Goal: Task Accomplishment & Management: Complete application form

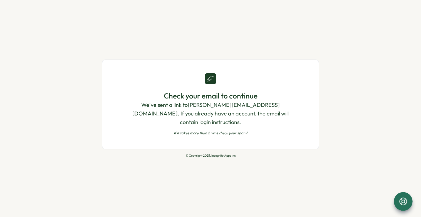
click at [408, 201] on icon at bounding box center [403, 201] width 9 height 9
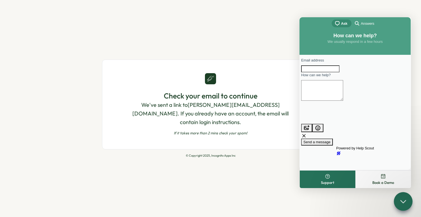
click at [251, 196] on div "Check your email to continue We've sent a link to juliet@moonsail.co . If you a…" at bounding box center [210, 108] width 421 height 217
click at [403, 201] on icon at bounding box center [403, 201] width 8 height 8
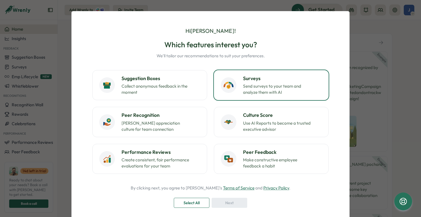
click at [272, 79] on h3 "Surveys" at bounding box center [282, 78] width 79 height 7
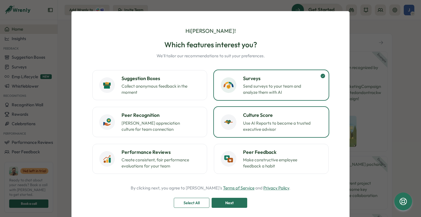
click at [284, 119] on div "Culture Score Use AI Reports to become a trusted executive advisor" at bounding box center [282, 122] width 79 height 21
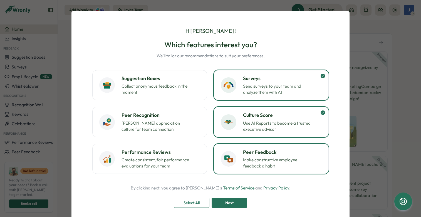
click at [269, 162] on p "Make constructive employee feedback a habit" at bounding box center [278, 163] width 70 height 12
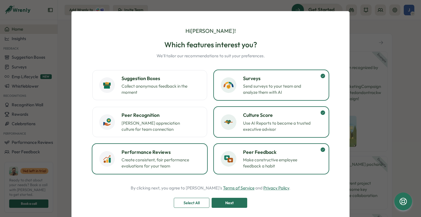
click at [169, 158] on p "Create consistent, fair performance evaluations for your team" at bounding box center [157, 163] width 70 height 12
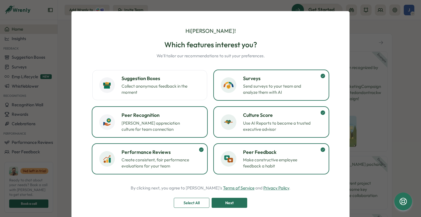
click at [161, 124] on p "Foster appreciation culture for team connection" at bounding box center [157, 126] width 70 height 12
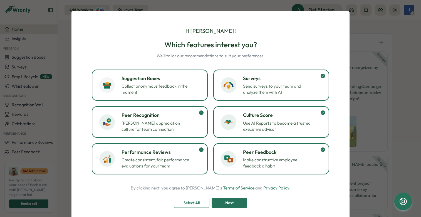
click at [165, 95] on p "Collect anonymous feedback in the moment" at bounding box center [157, 89] width 70 height 12
click at [234, 205] on div "Next" at bounding box center [229, 202] width 25 height 9
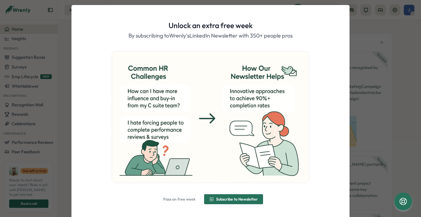
scroll to position [15, 0]
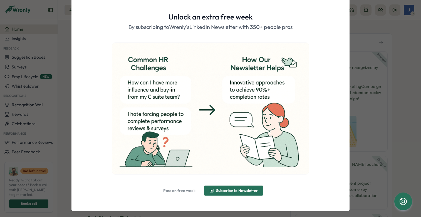
click at [218, 193] on span "Subscribe to Newsletter" at bounding box center [234, 190] width 48 height 9
click at [213, 191] on span "Alright, done!" at bounding box center [214, 191] width 24 height 4
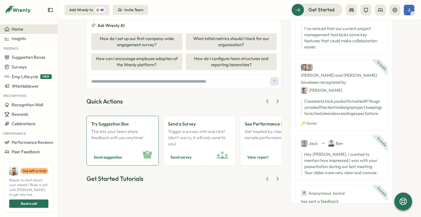
scroll to position [0, 0]
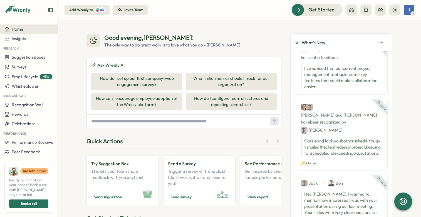
click at [84, 10] on div "Add Wrenly to" at bounding box center [81, 10] width 24 height 5
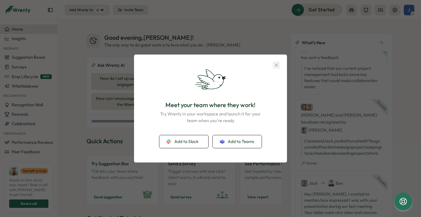
click at [275, 66] on icon "button" at bounding box center [277, 65] width 6 height 6
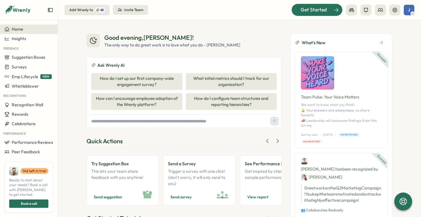
click at [316, 9] on span "Get Started" at bounding box center [314, 9] width 26 height 7
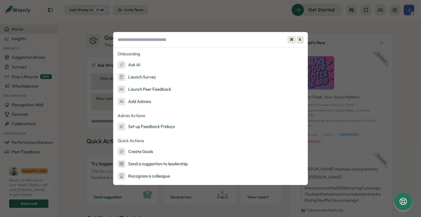
click at [342, 29] on div "⌘ K Onboarding Ask AI Launch Survey Launch Peer Feedback Add Admins Admin Actio…" at bounding box center [210, 108] width 421 height 217
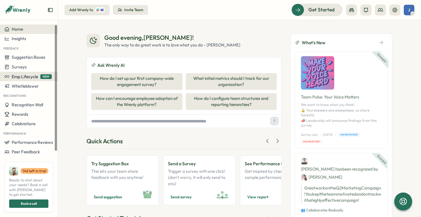
click at [18, 79] on span "Emp Lifecycle" at bounding box center [25, 76] width 26 height 5
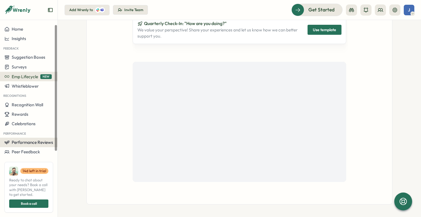
scroll to position [1, 0]
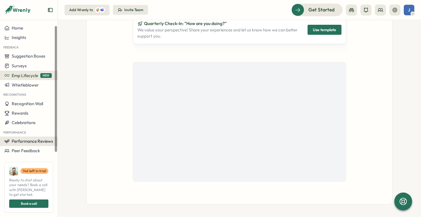
click at [22, 143] on span "Performance Reviews" at bounding box center [32, 141] width 41 height 5
click at [26, 142] on span "Performance Reviews" at bounding box center [32, 141] width 41 height 5
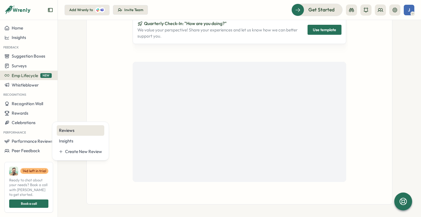
click at [65, 132] on div "Reviews" at bounding box center [80, 130] width 43 height 6
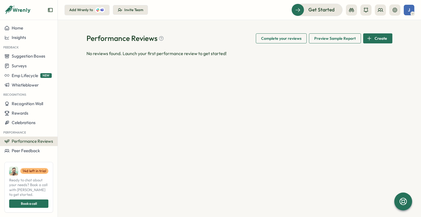
click at [323, 38] on span "Preview Sample Report" at bounding box center [334, 38] width 41 height 9
click at [372, 41] on div "Create" at bounding box center [377, 38] width 20 height 9
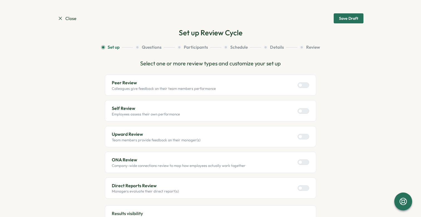
click at [306, 85] on div at bounding box center [306, 85] width 7 height 5
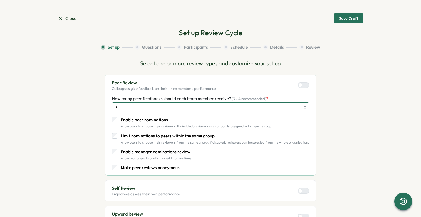
click at [198, 108] on input "*" at bounding box center [211, 107] width 198 height 10
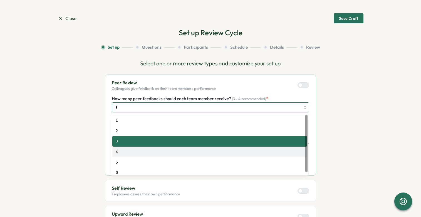
type input "*"
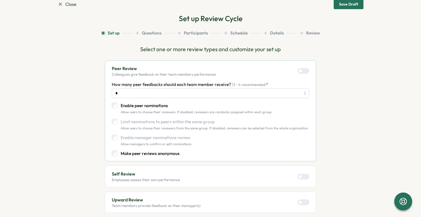
scroll to position [47, 0]
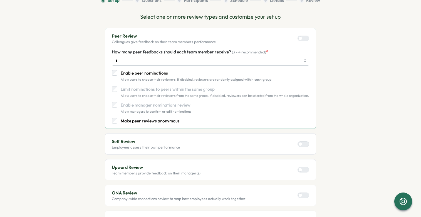
click at [307, 142] on div at bounding box center [306, 144] width 7 height 5
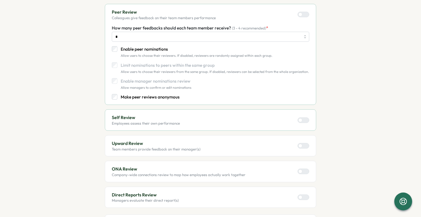
scroll to position [76, 0]
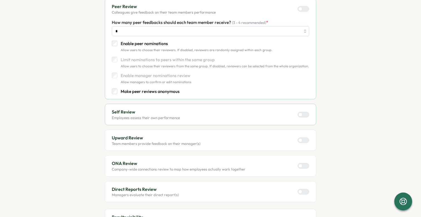
click at [303, 138] on div at bounding box center [306, 140] width 7 height 5
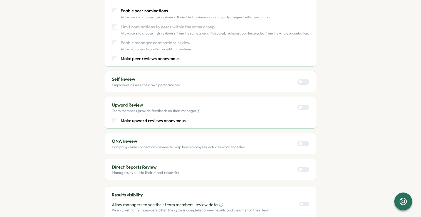
scroll to position [134, 0]
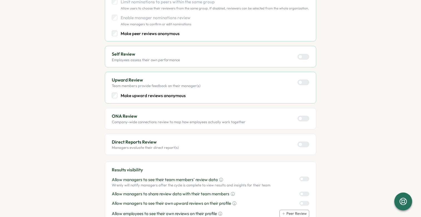
click at [304, 118] on div at bounding box center [306, 118] width 7 height 5
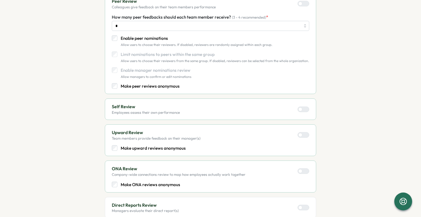
scroll to position [125, 0]
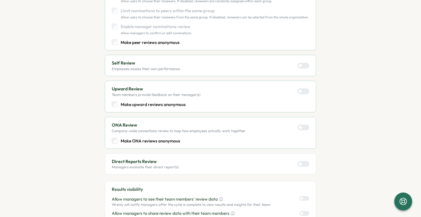
click at [304, 162] on div at bounding box center [306, 163] width 7 height 5
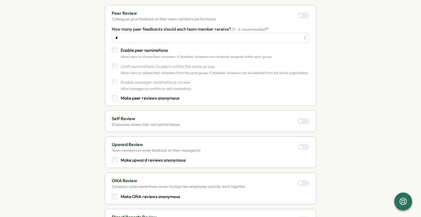
scroll to position [146, 0]
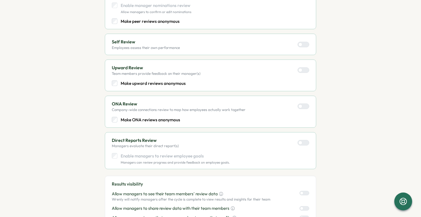
click at [303, 140] on div at bounding box center [306, 142] width 7 height 5
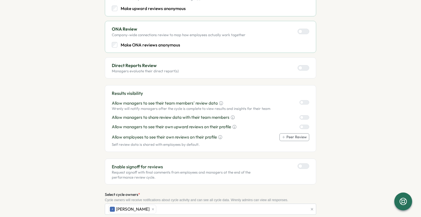
scroll to position [237, 0]
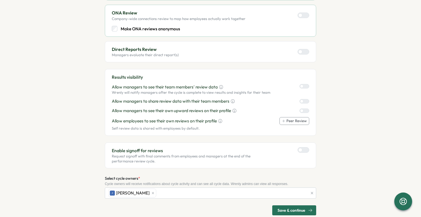
click at [300, 148] on div at bounding box center [301, 150] width 4 height 4
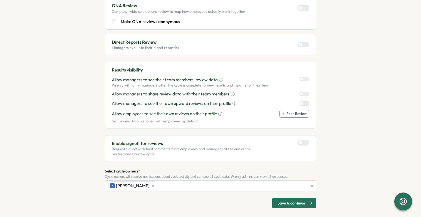
click at [284, 198] on span "Save & continue" at bounding box center [292, 202] width 28 height 9
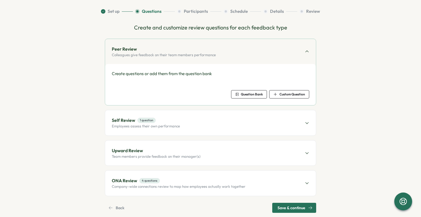
scroll to position [29, 0]
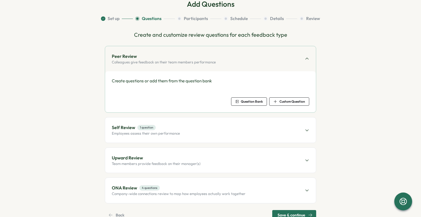
click at [256, 101] on span "Question Bank" at bounding box center [252, 101] width 22 height 3
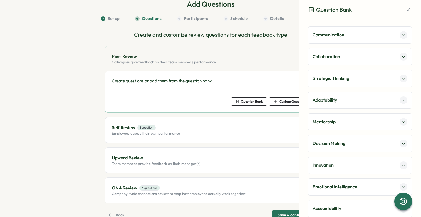
click at [402, 34] on icon at bounding box center [404, 35] width 4 height 4
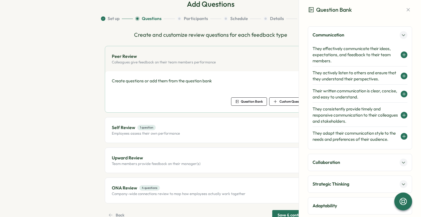
click at [403, 54] on icon at bounding box center [404, 55] width 4 height 4
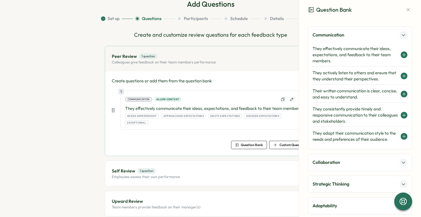
click at [268, 153] on div "Peer Review 1 question Colleagues give feedback on their team members performan…" at bounding box center [211, 146] width 212 height 201
click at [325, 166] on p "Collaboration" at bounding box center [327, 162] width 28 height 7
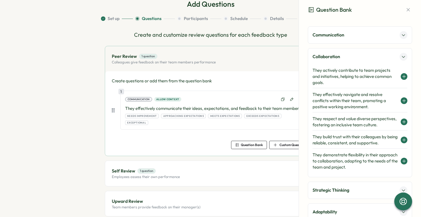
click at [402, 77] on icon at bounding box center [404, 76] width 4 height 4
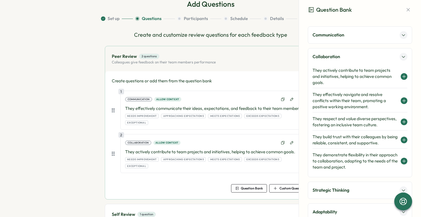
click at [402, 101] on icon at bounding box center [404, 101] width 4 height 4
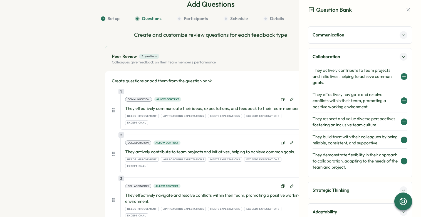
click at [403, 122] on icon at bounding box center [404, 122] width 3 height 0
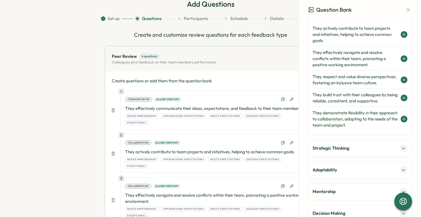
click at [351, 152] on div "Strategic Thinking" at bounding box center [360, 148] width 95 height 8
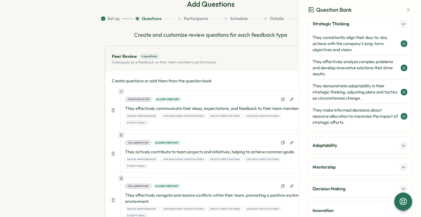
scroll to position [48, 0]
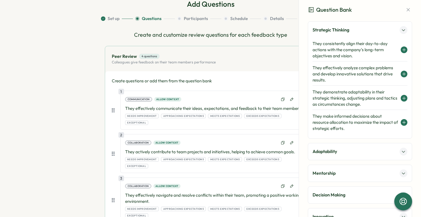
click at [402, 49] on icon at bounding box center [404, 50] width 4 height 4
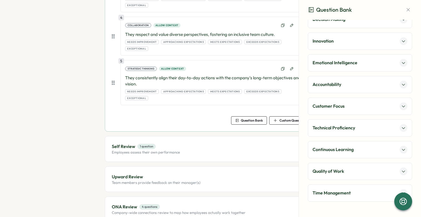
scroll to position [0, 0]
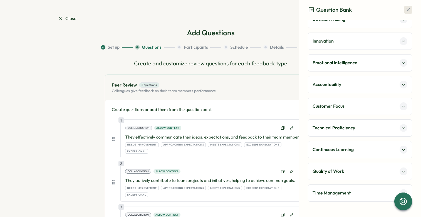
click at [407, 9] on icon "button" at bounding box center [409, 10] width 6 height 6
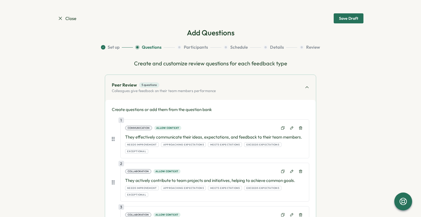
click at [341, 22] on span "Save Draft" at bounding box center [348, 18] width 19 height 9
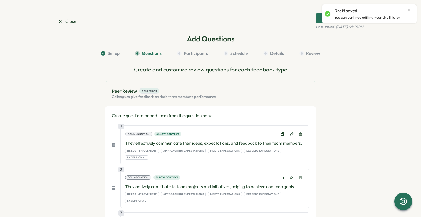
click at [73, 22] on span "Close" at bounding box center [67, 21] width 19 height 7
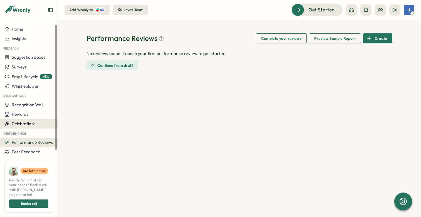
scroll to position [13, 0]
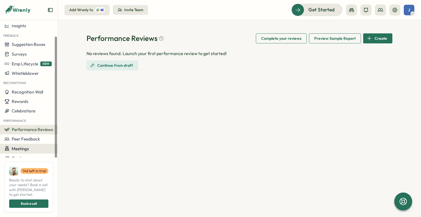
click at [27, 150] on span "Meetings" at bounding box center [20, 148] width 17 height 5
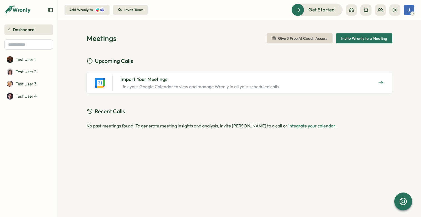
click at [19, 29] on span "Dashboard" at bounding box center [24, 30] width 22 height 6
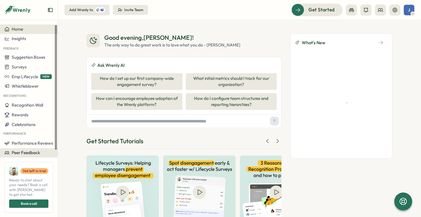
scroll to position [14, 0]
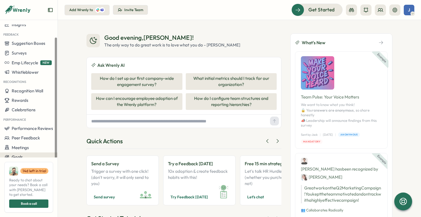
click at [28, 156] on div "Goals" at bounding box center [28, 157] width 49 height 5
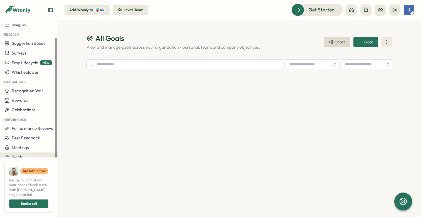
scroll to position [13, 0]
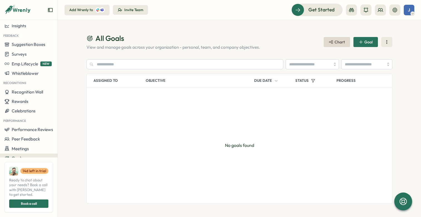
click at [365, 43] on span "Goal" at bounding box center [369, 42] width 8 height 4
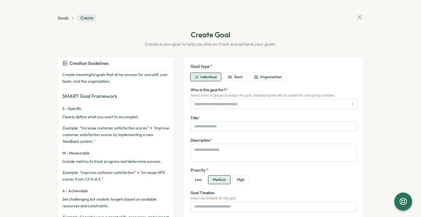
click at [360, 19] on icon at bounding box center [360, 17] width 8 height 8
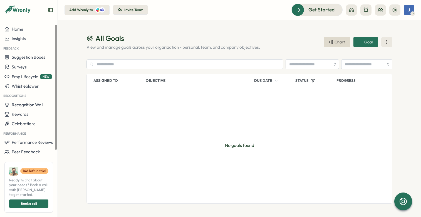
click at [22, 11] on icon at bounding box center [22, 10] width 18 height 5
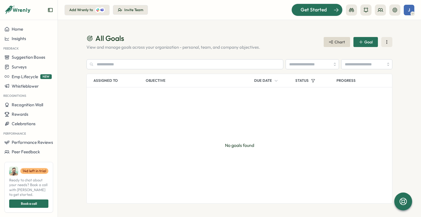
click at [326, 9] on span "Get Started" at bounding box center [314, 9] width 26 height 7
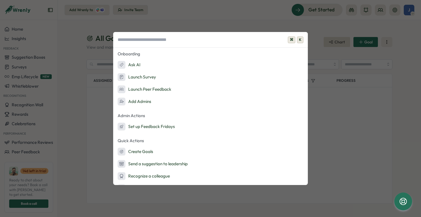
click at [358, 27] on div "⌘ K Onboarding Ask AI Launch Survey Launch Peer Feedback Add Admins Admin Actio…" at bounding box center [210, 108] width 421 height 217
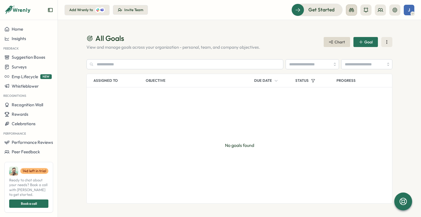
click at [353, 10] on icon at bounding box center [352, 10] width 6 height 6
click at [366, 5] on button at bounding box center [366, 9] width 11 height 11
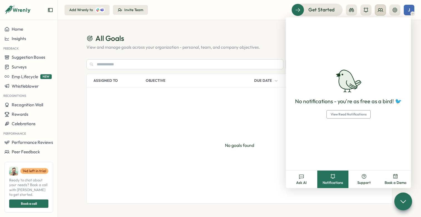
click at [383, 11] on icon at bounding box center [381, 10] width 6 height 6
click at [411, 11] on div "J" at bounding box center [409, 10] width 11 height 11
click at [272, 33] on h1 "All Goals" at bounding box center [202, 38] width 231 height 10
click at [319, 209] on section "All Goals View and manage goals across your organization - personal, team, and …" at bounding box center [239, 118] width 363 height 197
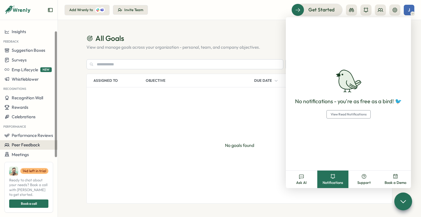
scroll to position [13, 0]
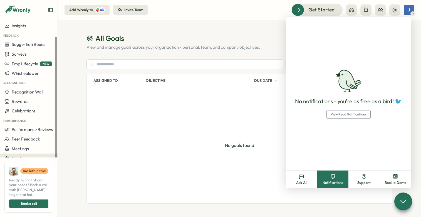
drag, startPoint x: 249, startPoint y: 36, endPoint x: 237, endPoint y: 34, distance: 12.6
click at [249, 36] on h1 "All Goals" at bounding box center [202, 38] width 231 height 10
click at [412, 14] on icon at bounding box center [413, 13] width 3 height 4
click at [402, 72] on div "No notifications - you're as free as a bird! 🐦 View Read Notifications" at bounding box center [349, 93] width 120 height 63
click at [394, 143] on div "No notifications - you're as free as a bird! 🐦 View Read Notifications" at bounding box center [348, 93] width 125 height 153
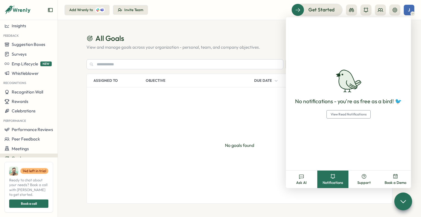
click at [258, 27] on section "All Goals View and manage goals across your organization - personal, team, and …" at bounding box center [239, 118] width 363 height 197
click at [334, 7] on div "Get Started" at bounding box center [314, 9] width 46 height 7
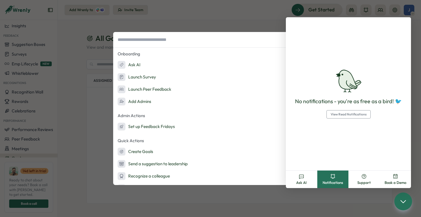
drag, startPoint x: 166, startPoint y: 22, endPoint x: 243, endPoint y: 29, distance: 77.1
click at [166, 22] on div "⌘ K Onboarding Ask AI Launch Survey Launch Peer Feedback Add Admins Admin Actio…" at bounding box center [210, 108] width 421 height 217
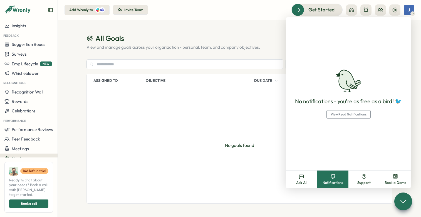
click at [420, 55] on section "All Goals View and manage goals across your organization - personal, team, and …" at bounding box center [239, 118] width 363 height 197
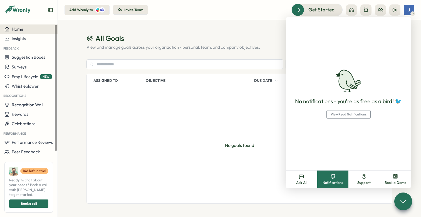
click at [24, 33] on button "Home" at bounding box center [29, 28] width 58 height 9
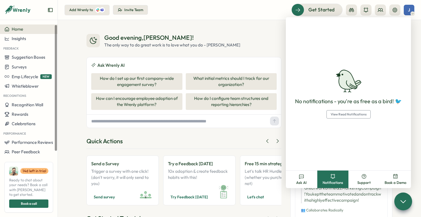
click at [290, 32] on div "No notifications - you're as free as a bird! 🐦 View Read Notifications" at bounding box center [348, 93] width 125 height 153
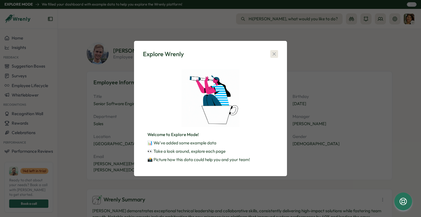
click at [275, 56] on icon "button" at bounding box center [275, 54] width 6 height 6
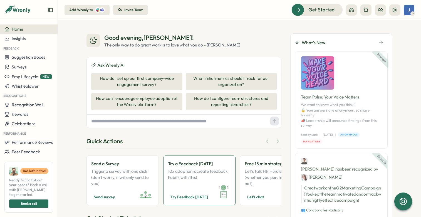
scroll to position [38, 0]
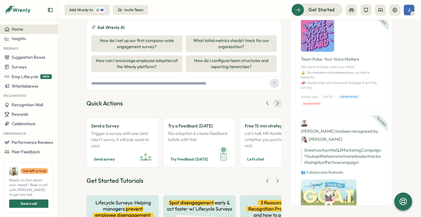
click at [278, 102] on icon at bounding box center [278, 103] width 6 height 6
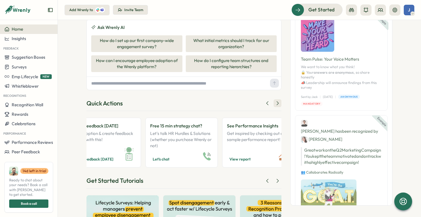
click at [278, 102] on icon at bounding box center [278, 103] width 6 height 6
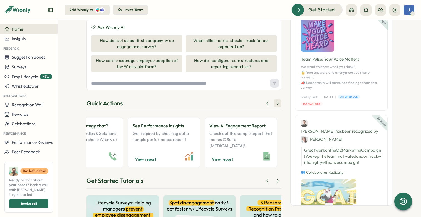
scroll to position [0, 189]
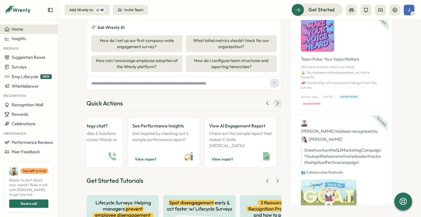
click at [278, 102] on icon at bounding box center [278, 103] width 6 height 6
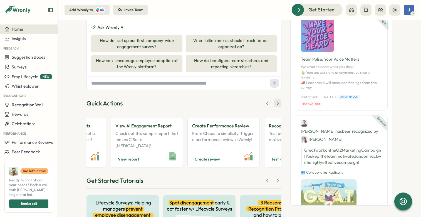
scroll to position [0, 284]
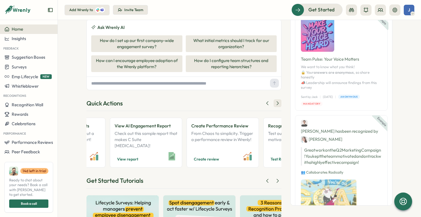
click at [278, 102] on icon at bounding box center [278, 103] width 6 height 6
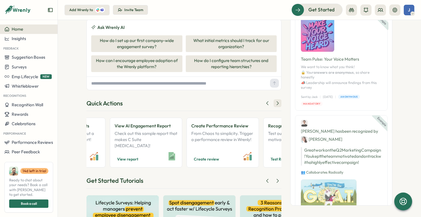
scroll to position [0, 378]
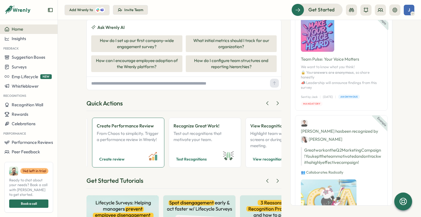
click at [145, 133] on p "From Chaos to simplicity. Trigger a performance review in Wrenly!" at bounding box center [128, 140] width 63 height 18
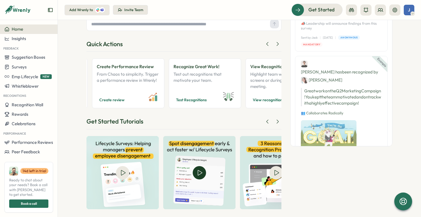
scroll to position [102, 0]
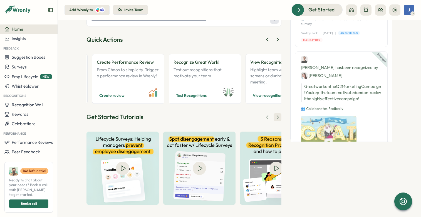
click at [279, 118] on icon at bounding box center [278, 117] width 6 height 6
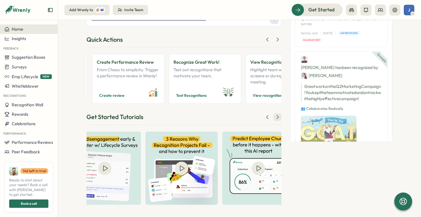
click at [279, 118] on icon at bounding box center [278, 117] width 6 height 6
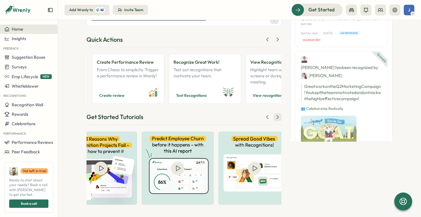
scroll to position [0, 189]
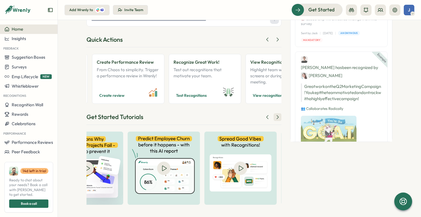
click at [279, 118] on icon at bounding box center [278, 117] width 6 height 6
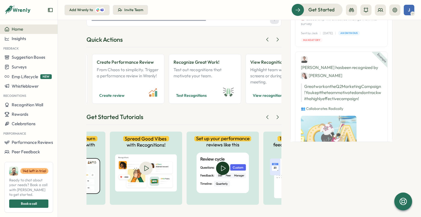
click at [224, 139] on img at bounding box center [223, 168] width 72 height 73
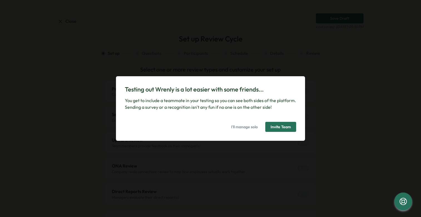
click at [239, 128] on span "I'll manage solo" at bounding box center [244, 126] width 27 height 9
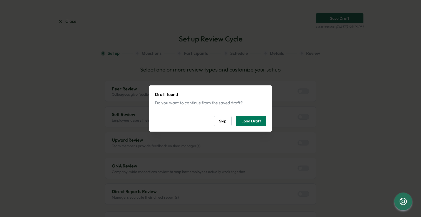
click at [220, 123] on span "Skip" at bounding box center [222, 120] width 7 height 9
